Goal: Register for event/course

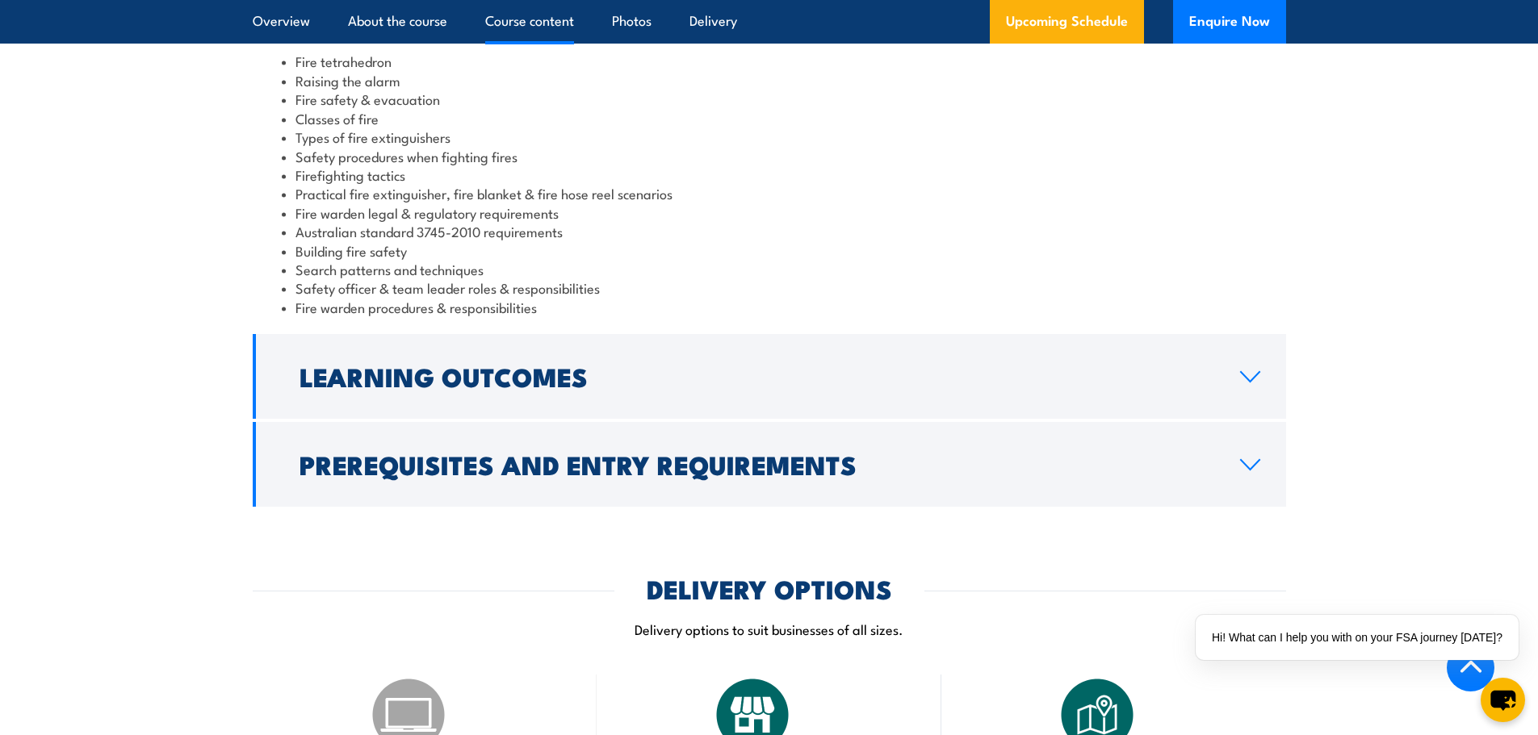
scroll to position [1453, 0]
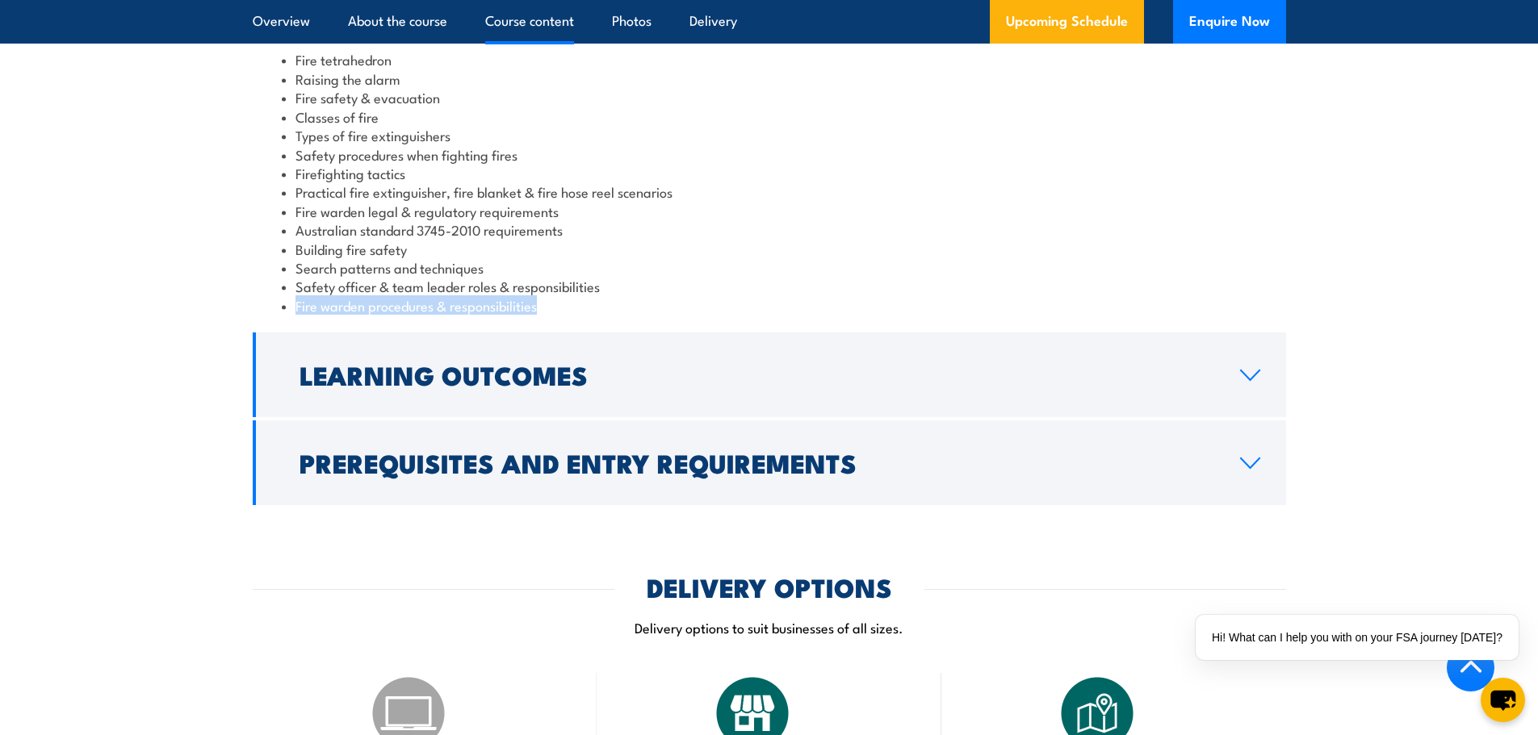
click at [1480, 295] on section "Course Content Fire tetrahedron Raising the alarm Fire safety & evacuation Clas…" at bounding box center [769, 228] width 1538 height 555
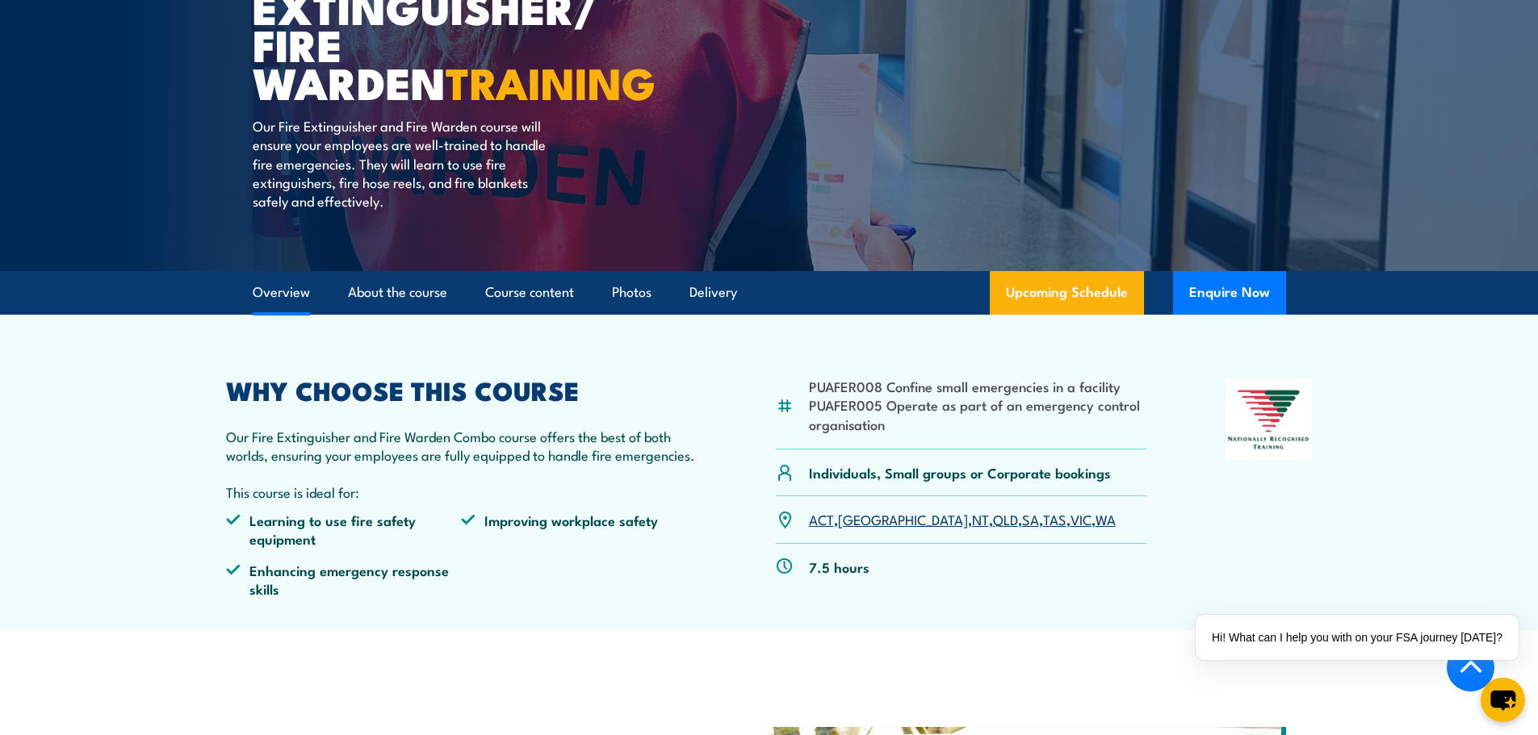
scroll to position [161, 0]
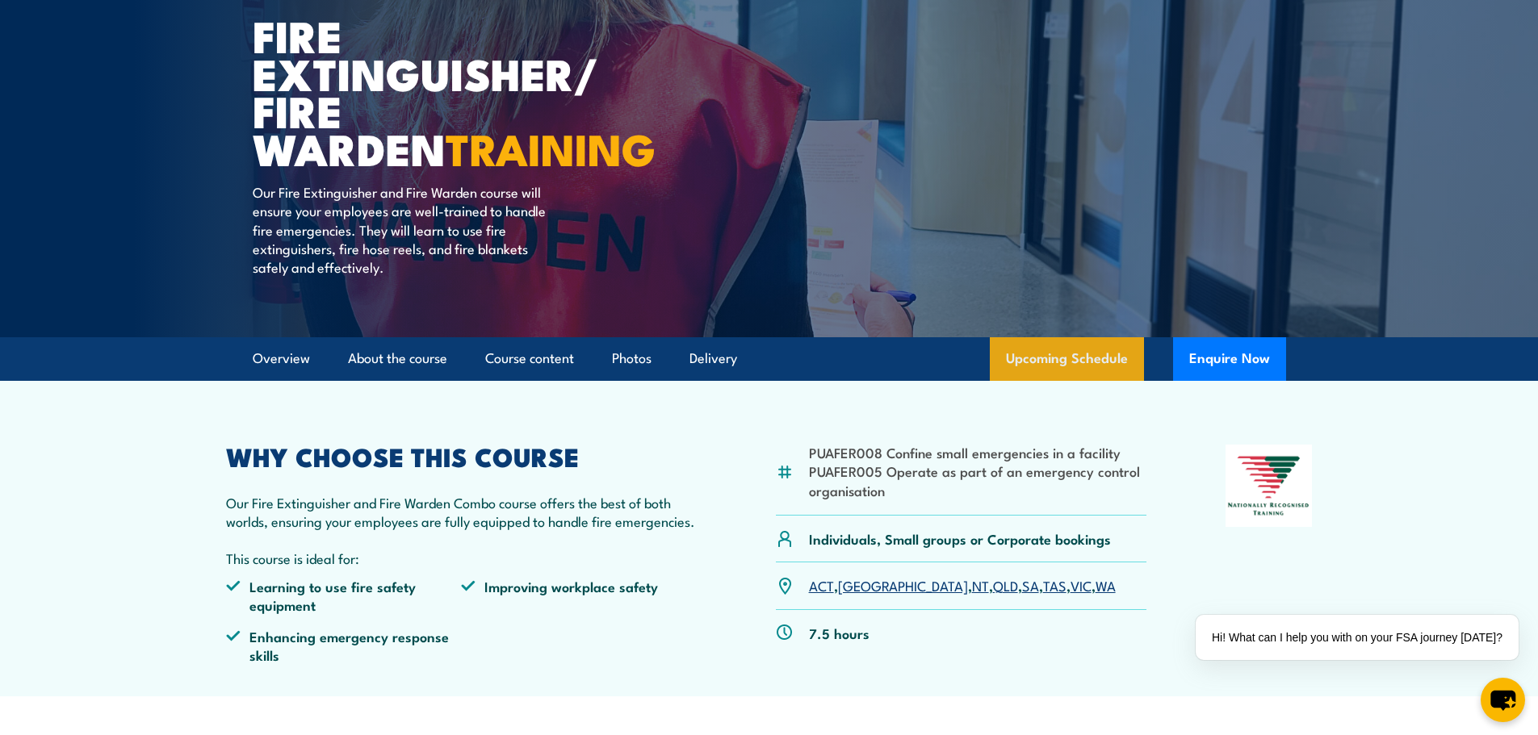
click at [1046, 351] on link "Upcoming Schedule" at bounding box center [1067, 359] width 154 height 44
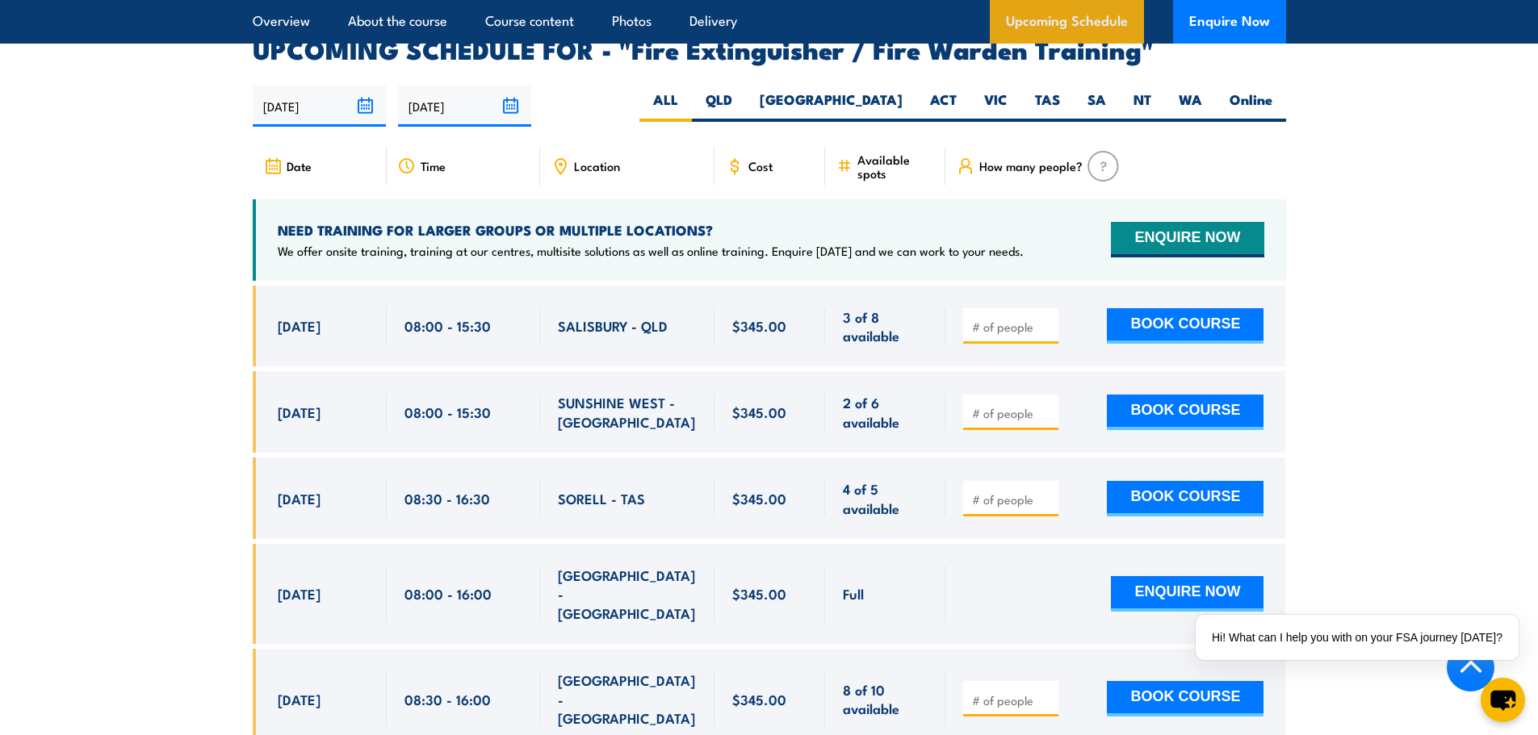
scroll to position [2651, 0]
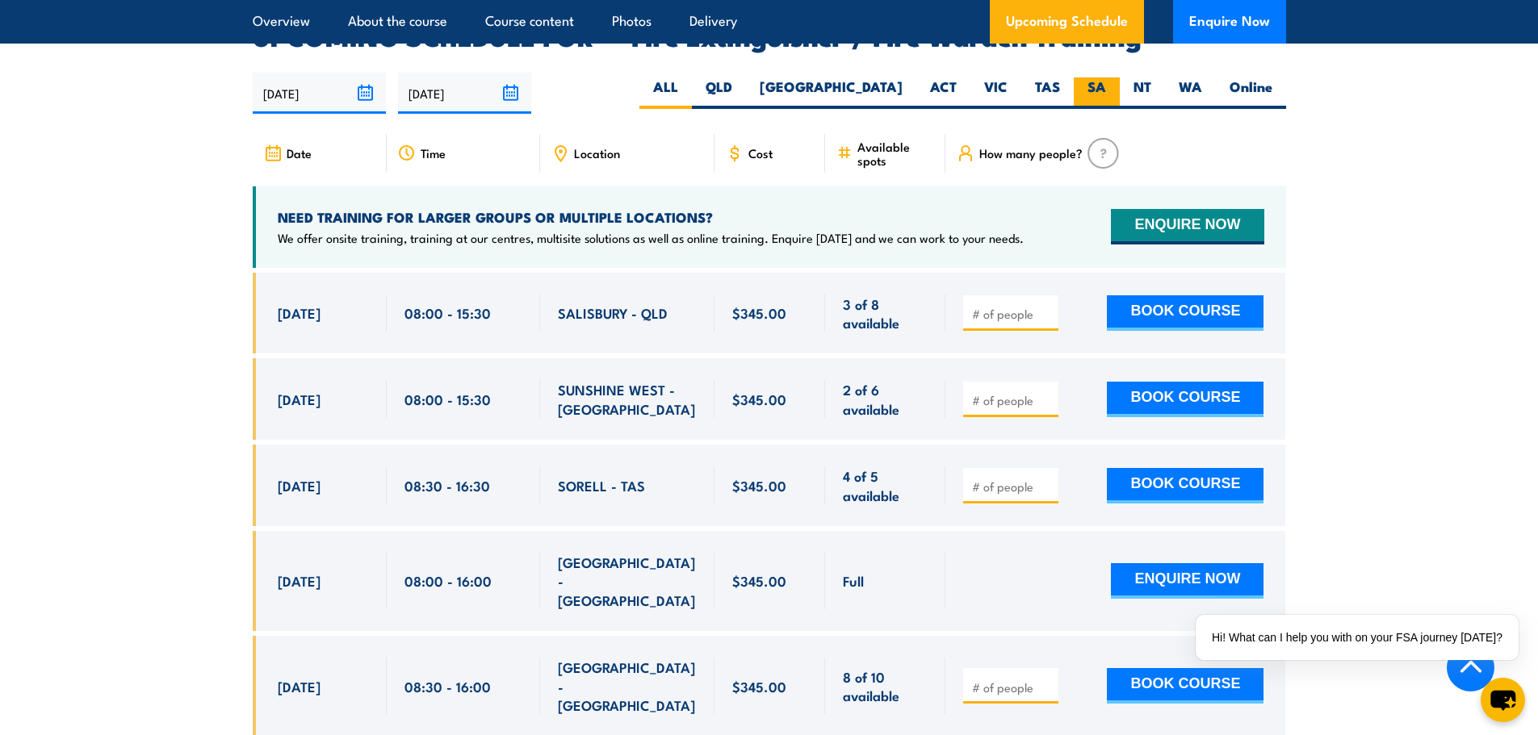
click at [1081, 77] on label "SA" at bounding box center [1097, 92] width 46 height 31
click at [1106, 77] on input "SA" at bounding box center [1111, 82] width 10 height 10
radio input "true"
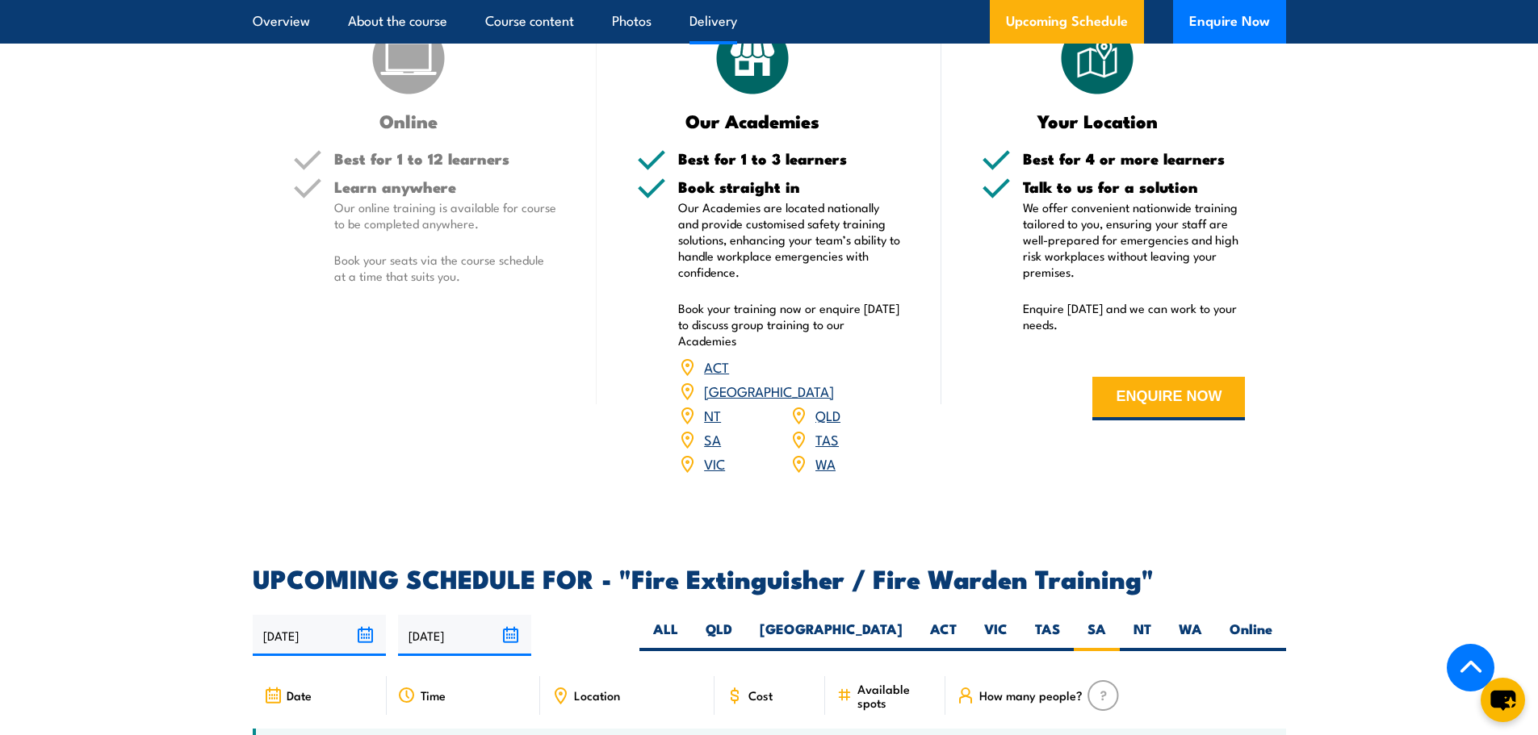
scroll to position [2086, 0]
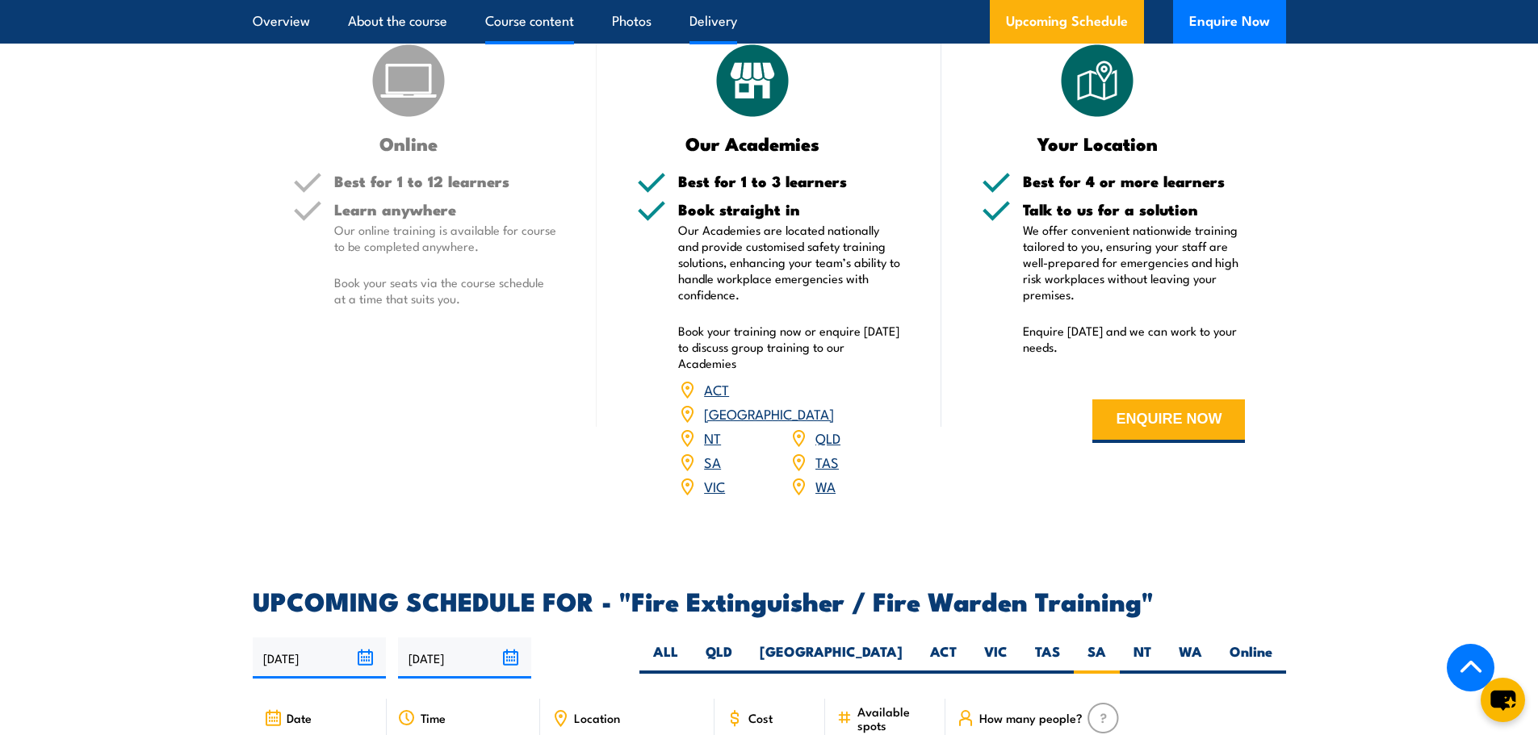
click at [512, 23] on link "Course content" at bounding box center [529, 21] width 89 height 43
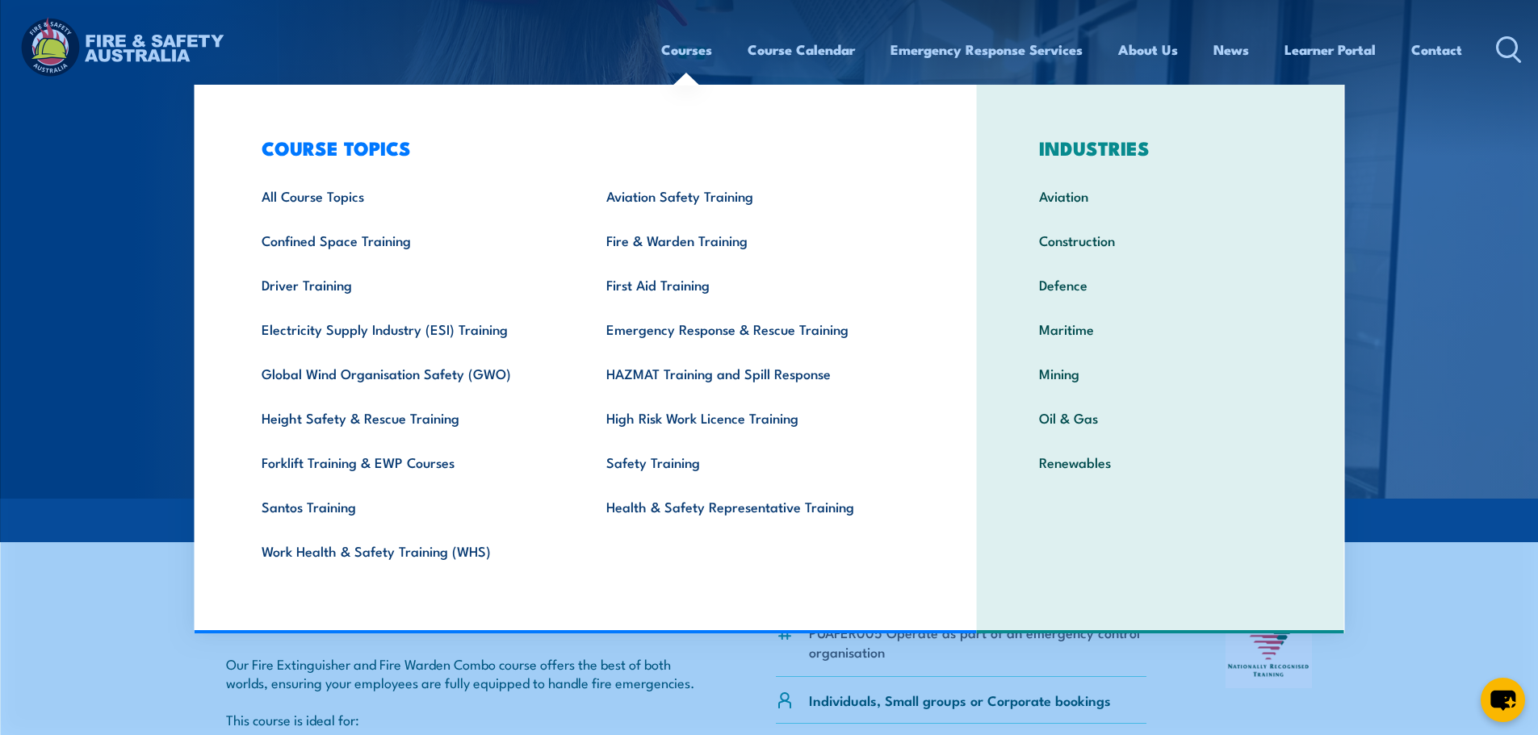
click at [672, 54] on link "Courses" at bounding box center [686, 49] width 51 height 43
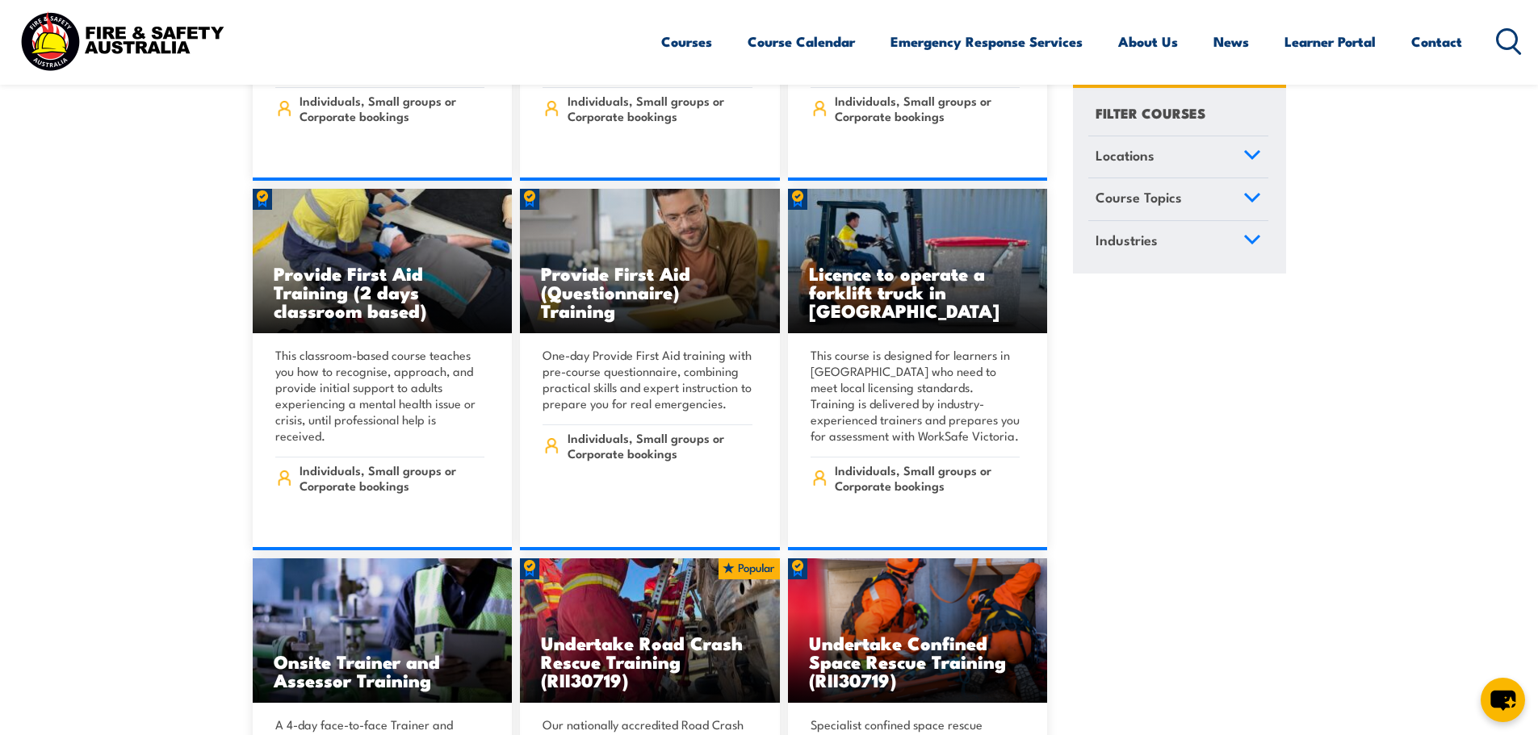
scroll to position [727, 0]
